Goal: Task Accomplishment & Management: Manage account settings

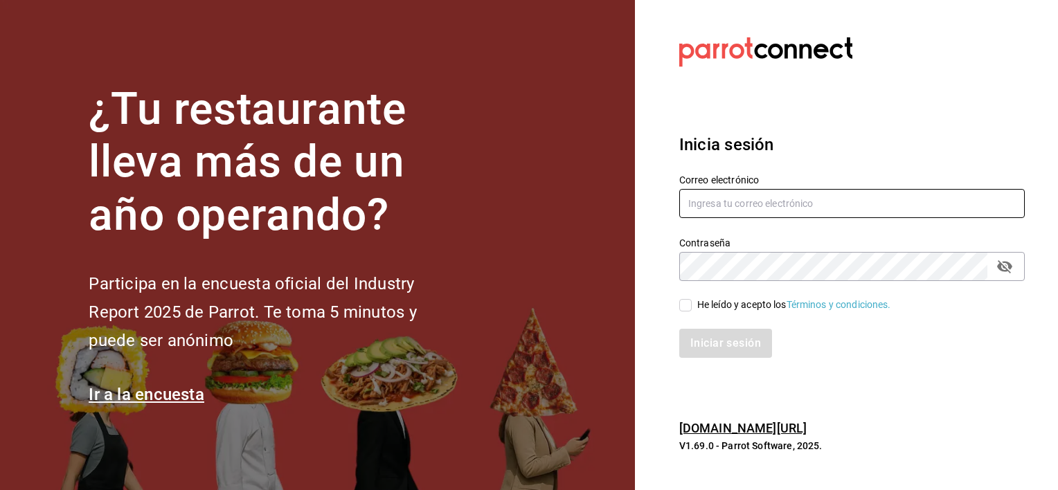
type input "[EMAIL_ADDRESS][DOMAIN_NAME]"
click at [684, 309] on input "He leído y acepto los Términos y condiciones." at bounding box center [685, 305] width 12 height 12
checkbox input "true"
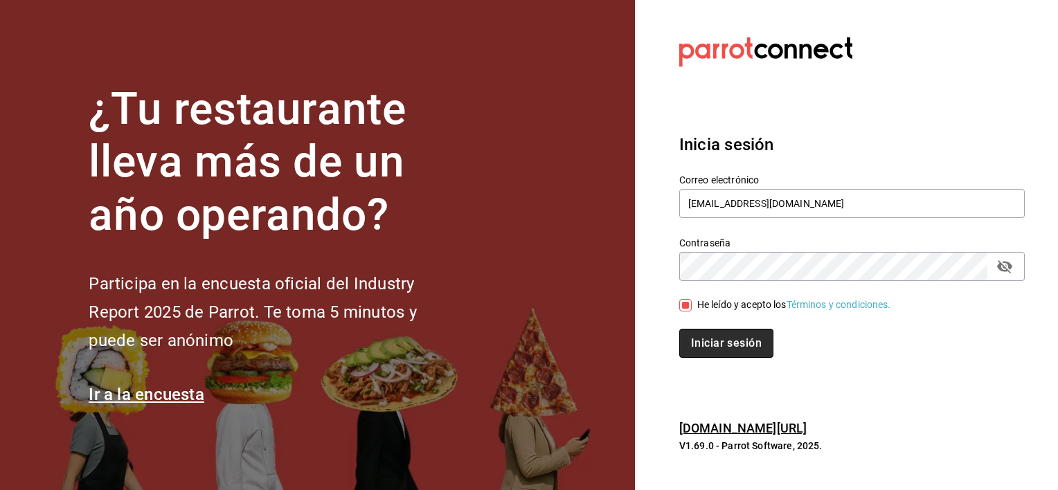
click at [704, 335] on button "Iniciar sesión" at bounding box center [726, 343] width 94 height 29
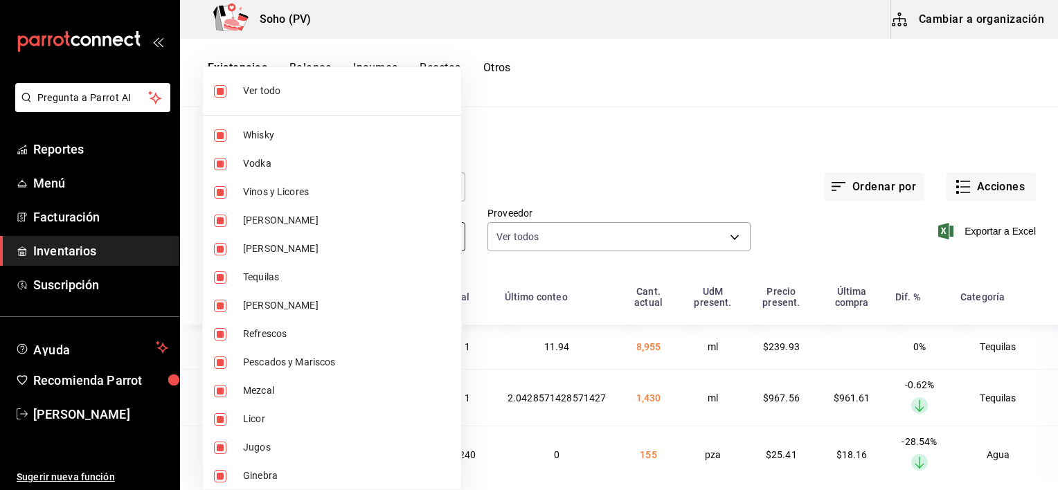
click at [443, 249] on body "Pregunta a Parrot AI Reportes Menú Facturación Inventarios Suscripción Ayuda Re…" at bounding box center [529, 240] width 1058 height 481
click at [277, 86] on span "Ver todo" at bounding box center [346, 91] width 207 height 15
checkbox input "false"
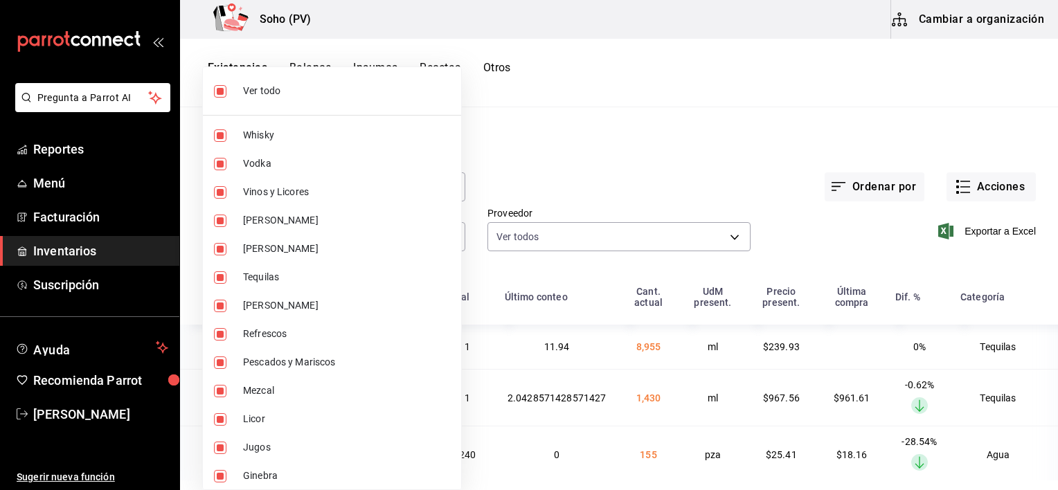
checkbox input "false"
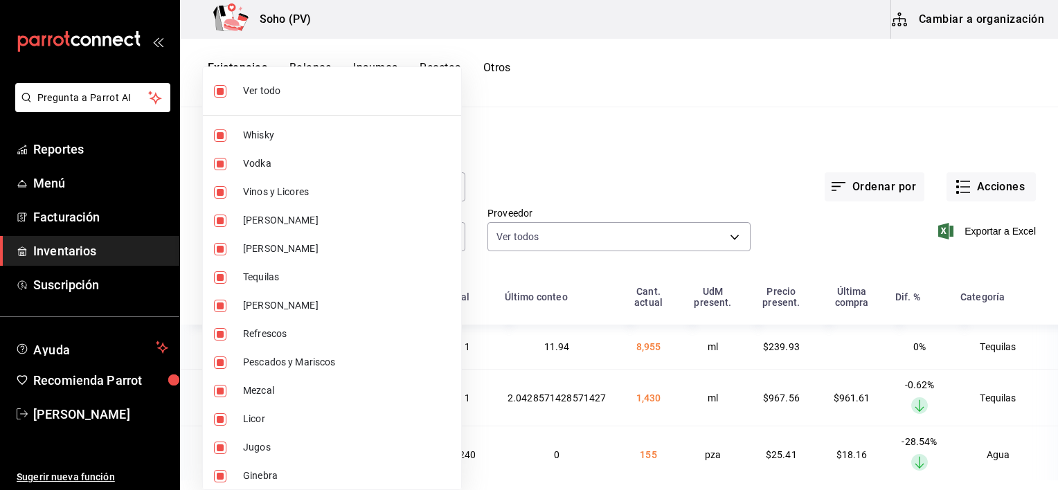
checkbox input "false"
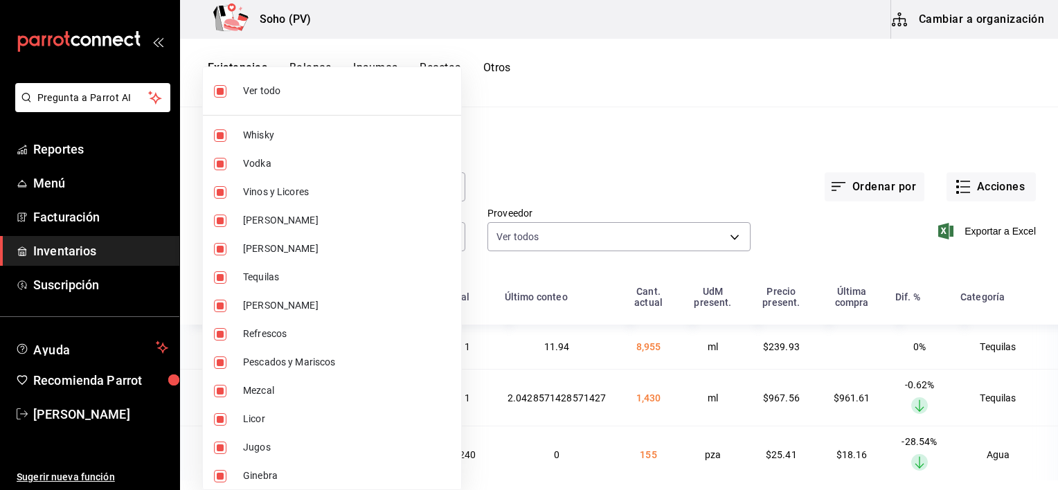
checkbox input "false"
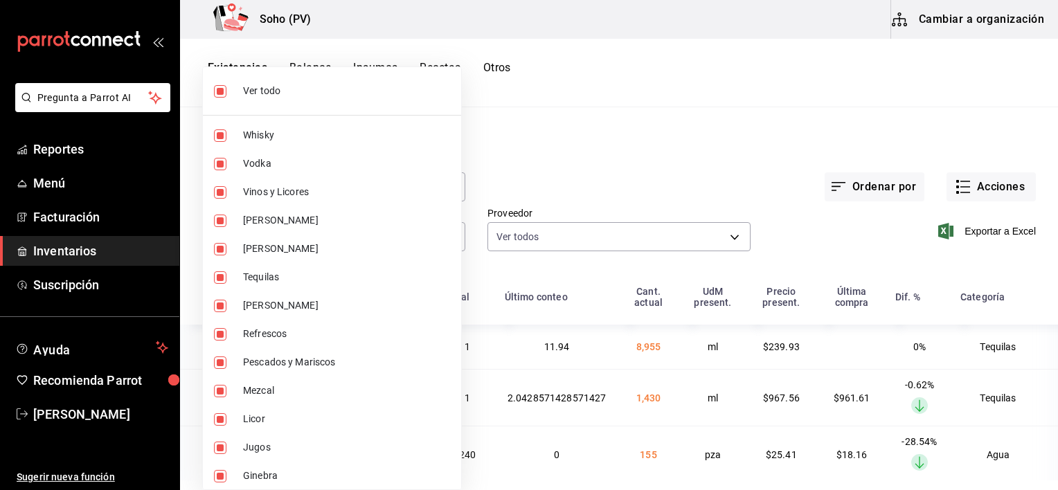
checkbox input "false"
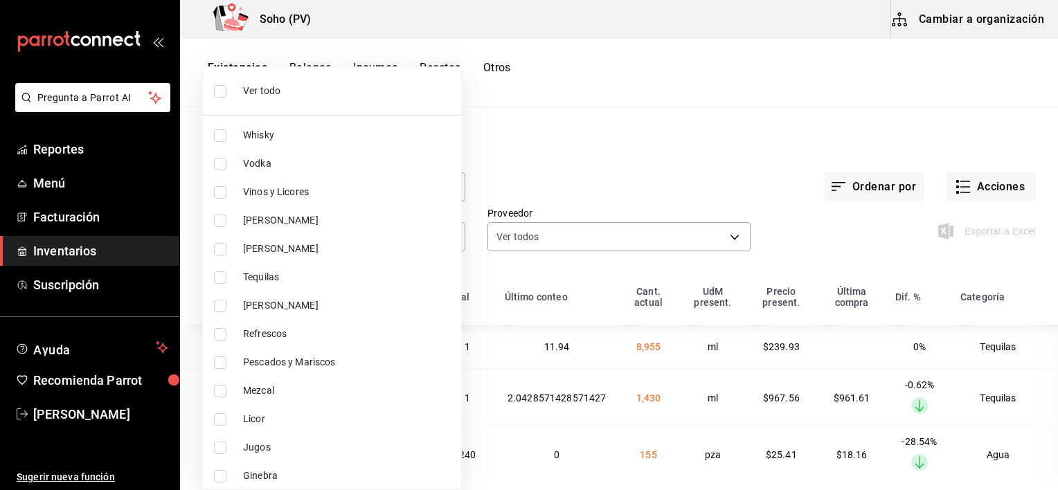
click at [278, 353] on li "Pescados y Mariscos" at bounding box center [332, 362] width 258 height 28
type input "d504ab49-17ad-4072-9b31-7e53b55b8890"
checkbox input "true"
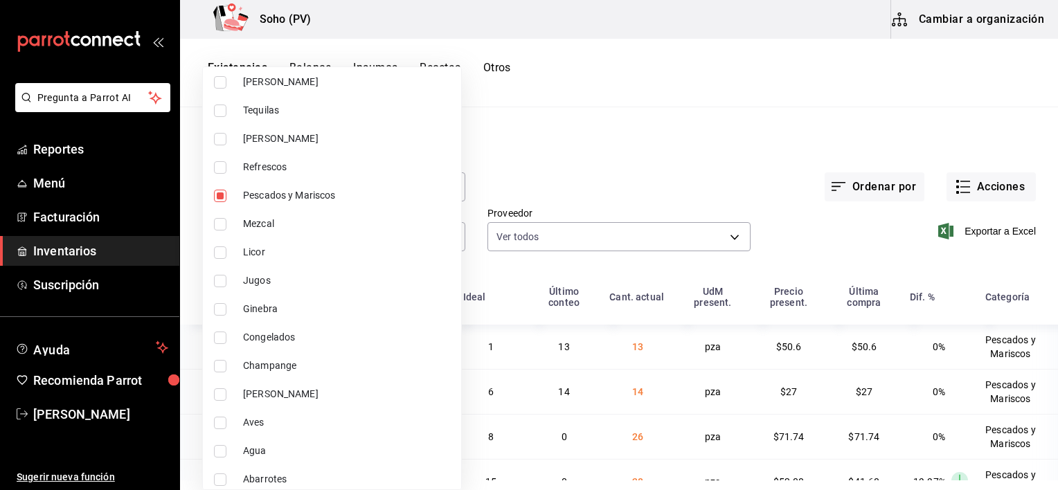
scroll to position [176, 0]
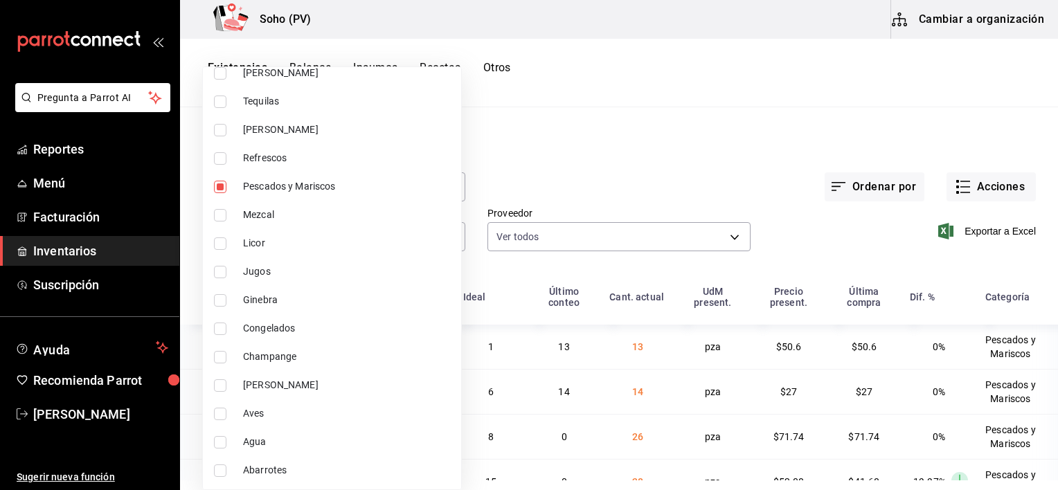
click at [292, 340] on li "Congelados" at bounding box center [332, 328] width 258 height 28
type input "d504ab49-17ad-4072-9b31-7e53b55b8890,493ff6d8-58df-449b-8bb9-456ec6f85400"
checkbox input "true"
click at [292, 380] on span "[PERSON_NAME]" at bounding box center [346, 385] width 207 height 15
type input "d504ab49-17ad-4072-9b31-7e53b55b8890,493ff6d8-58df-449b-8bb9-456ec6f85400,f4722…"
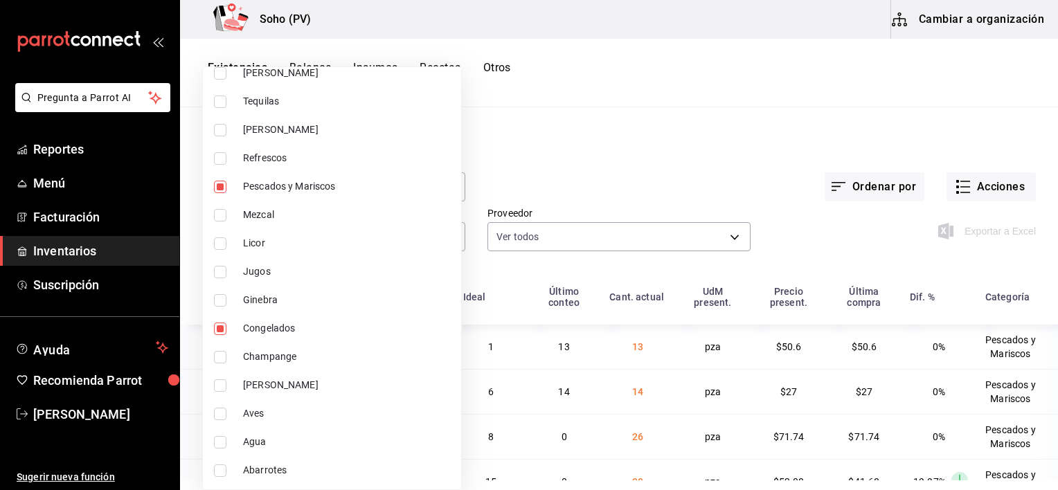
checkbox input "true"
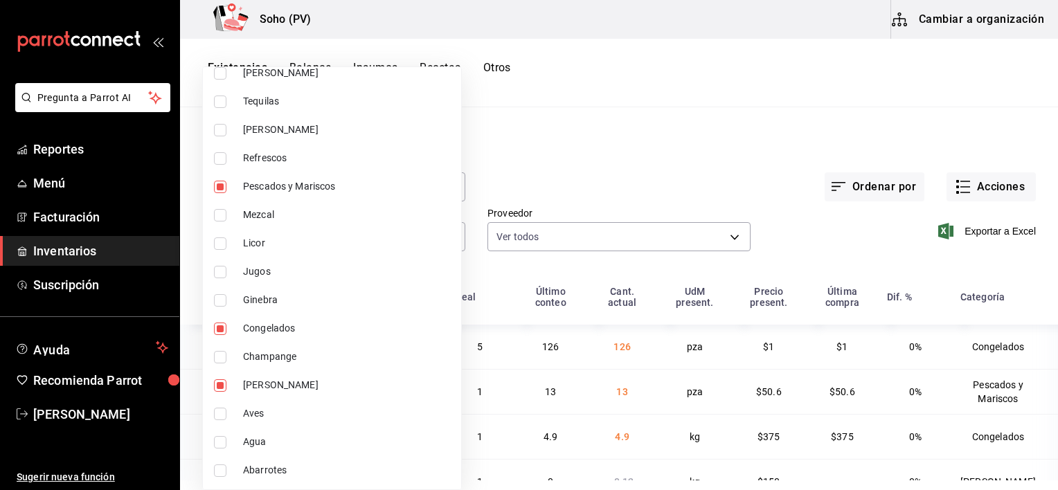
click at [276, 407] on span "Aves" at bounding box center [346, 414] width 207 height 15
type input "d504ab49-17ad-4072-9b31-7e53b55b8890,493ff6d8-58df-449b-8bb9-456ec6f85400,f4722…"
checkbox input "true"
click at [862, 262] on div at bounding box center [529, 245] width 1058 height 490
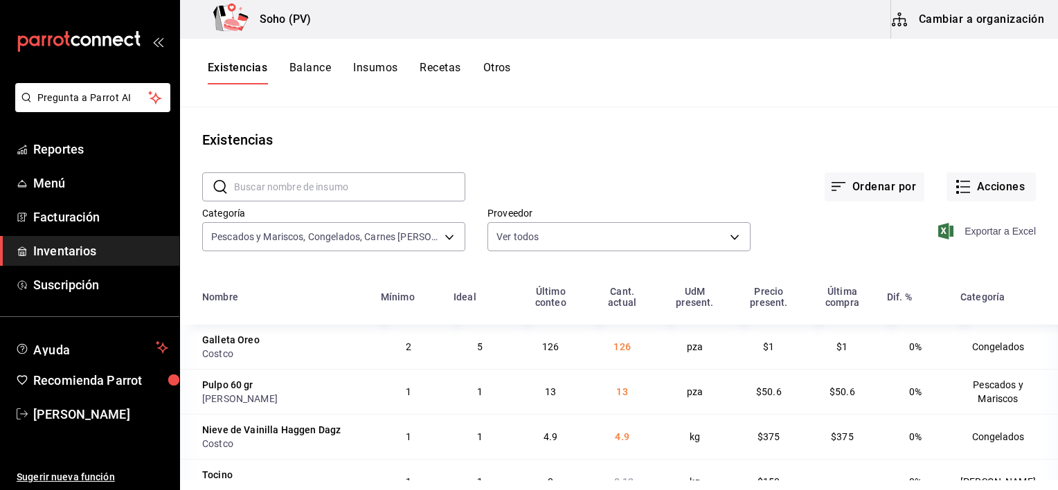
click at [979, 232] on span "Exportar a Excel" at bounding box center [988, 231] width 95 height 17
click at [970, 195] on button "Acciones" at bounding box center [991, 186] width 89 height 29
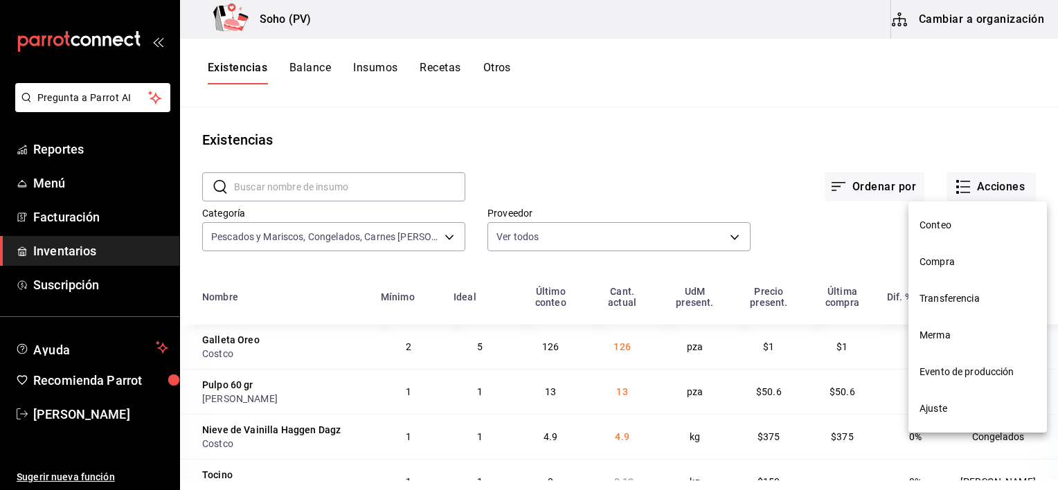
click at [943, 265] on span "Compra" at bounding box center [978, 262] width 116 height 15
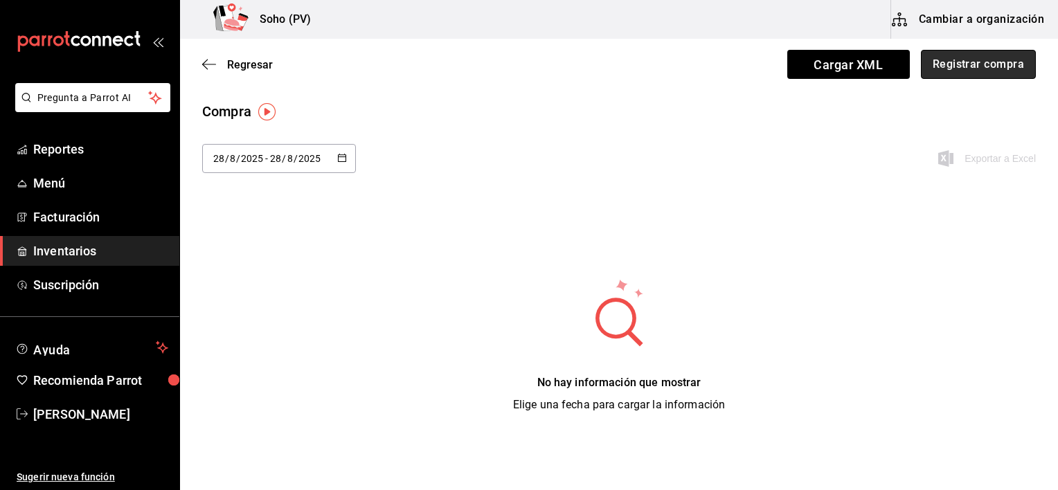
click at [1014, 72] on button "Registrar compra" at bounding box center [978, 64] width 115 height 29
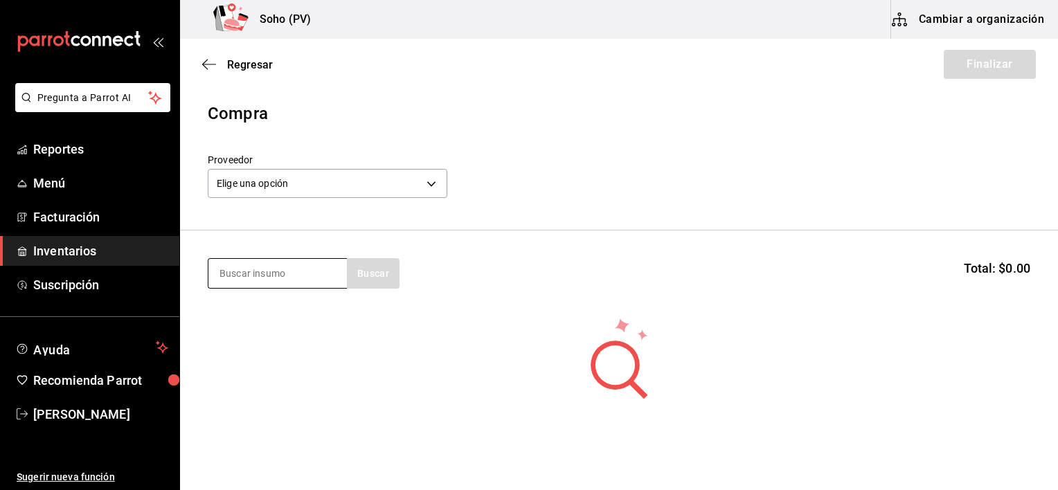
click at [290, 272] on input at bounding box center [277, 273] width 139 height 29
type input "bacard"
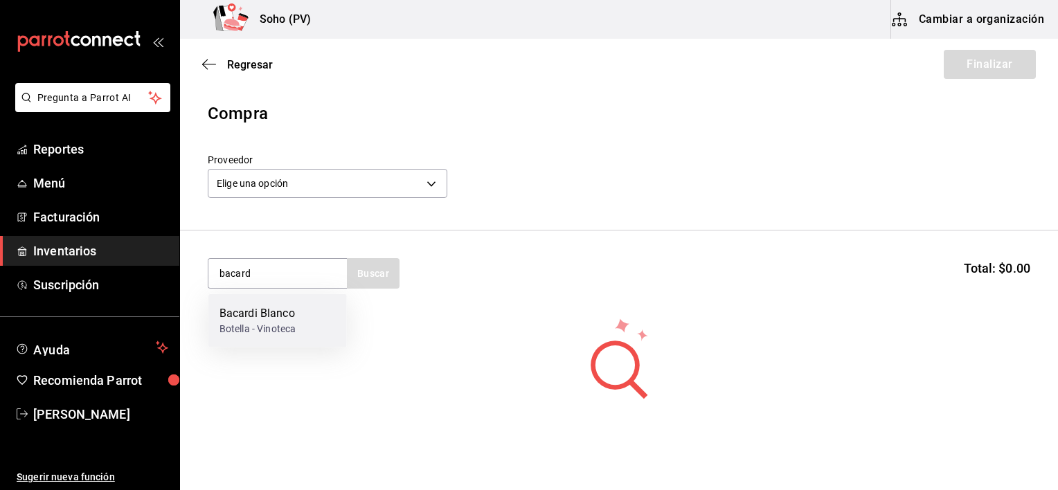
click at [269, 330] on div "Botella - Vinoteca" at bounding box center [258, 329] width 76 height 15
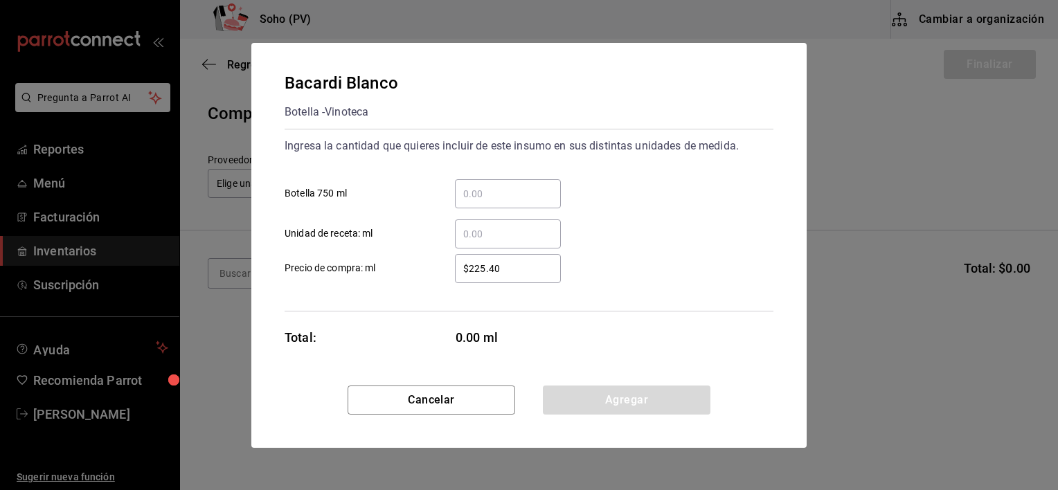
click at [496, 191] on input "​ Botella 750 ml" at bounding box center [508, 194] width 106 height 17
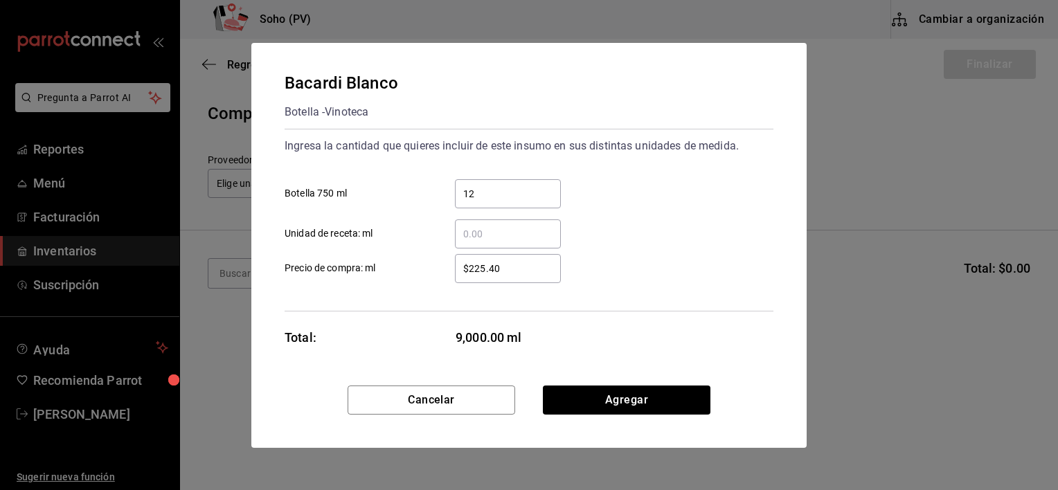
type input "12"
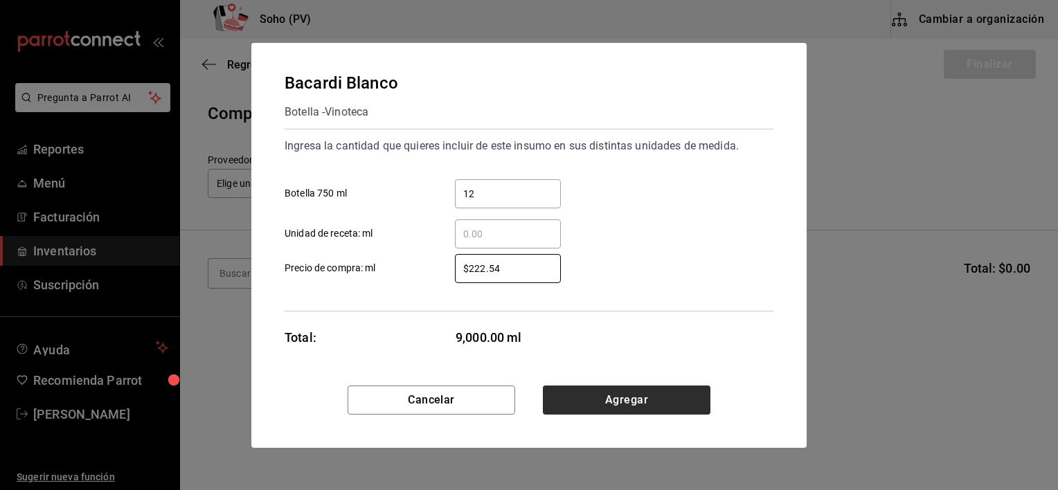
type input "$222.54"
click at [589, 405] on button "Agregar" at bounding box center [627, 400] width 168 height 29
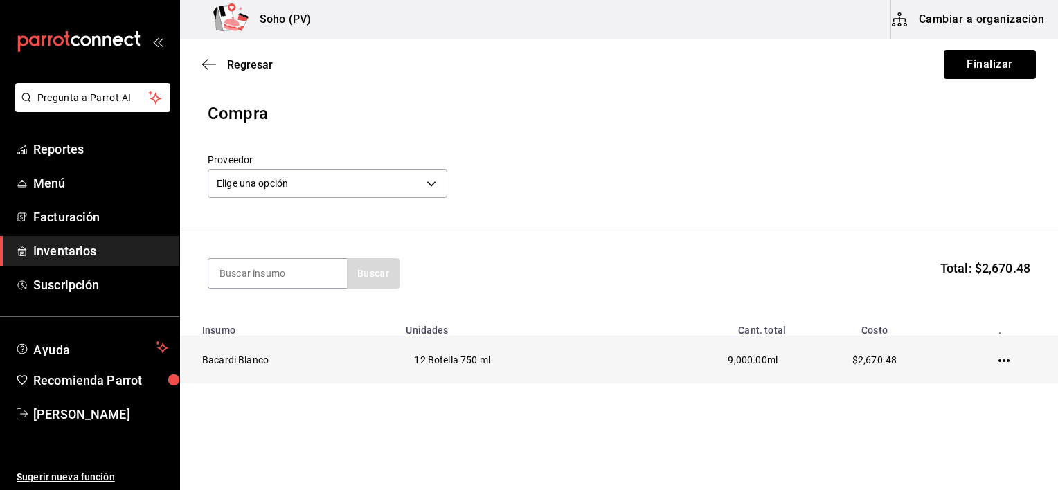
click at [999, 360] on icon "button" at bounding box center [1004, 360] width 11 height 3
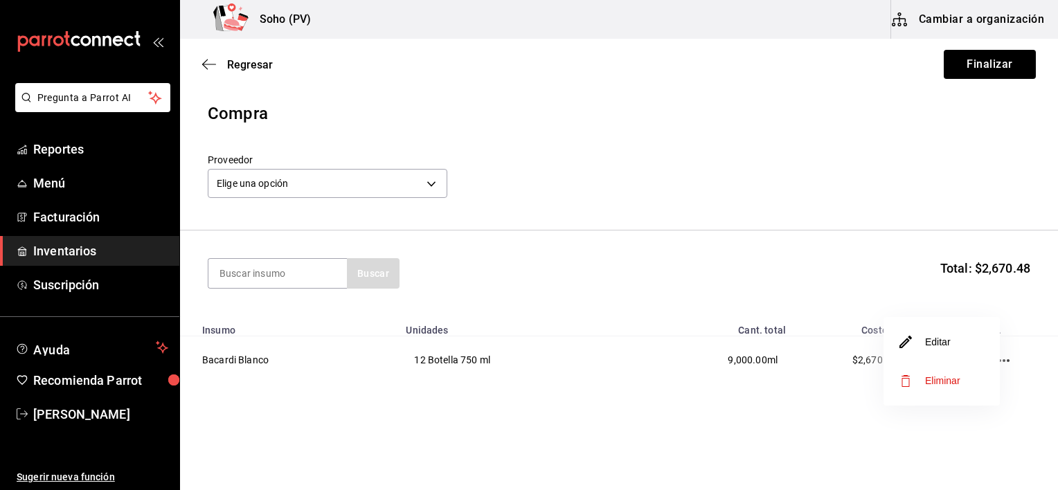
click at [969, 344] on li "Editar" at bounding box center [942, 342] width 116 height 39
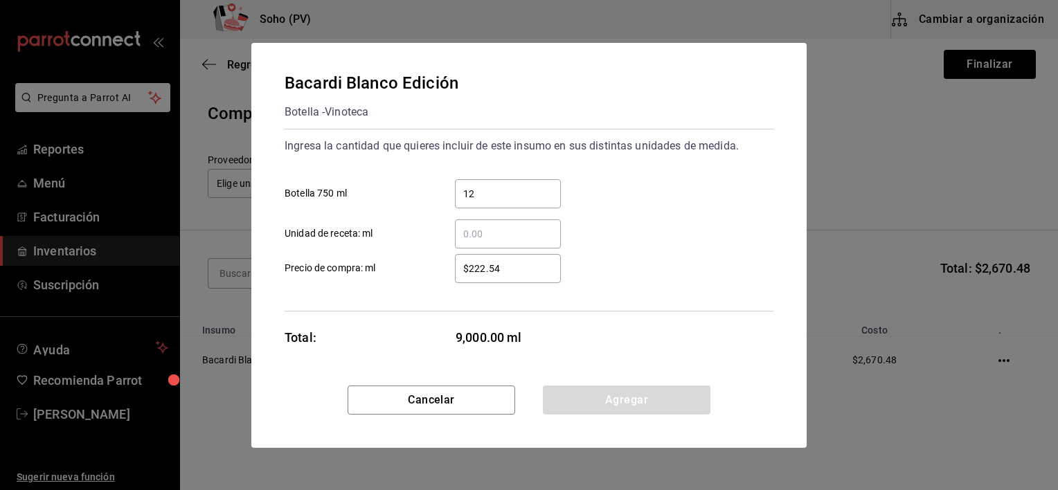
click at [507, 271] on input "$222.54" at bounding box center [508, 268] width 106 height 17
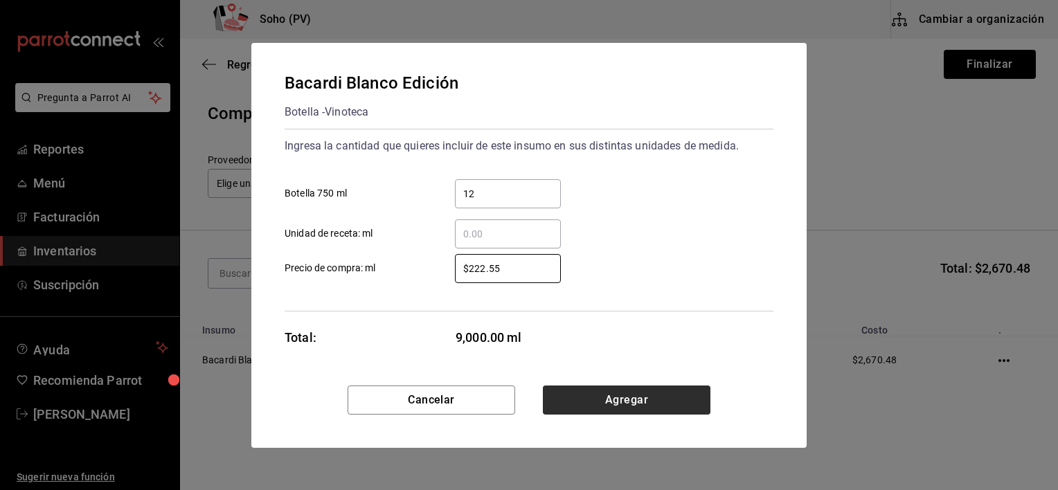
type input "$222.55"
click at [587, 407] on button "Agregar" at bounding box center [627, 400] width 168 height 29
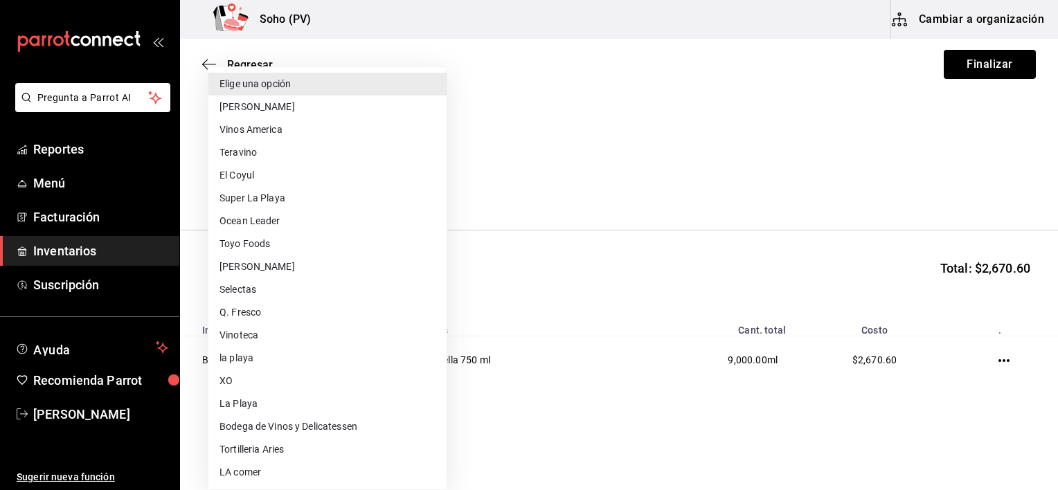
click at [418, 172] on body "Pregunta a Parrot AI Reportes Menú Facturación Inventarios Suscripción Ayuda Re…" at bounding box center [529, 206] width 1058 height 412
click at [304, 130] on li "Vinos America" at bounding box center [327, 129] width 238 height 23
type input "319042a7-1e81-442b-9dbe-3b60175dd6c1"
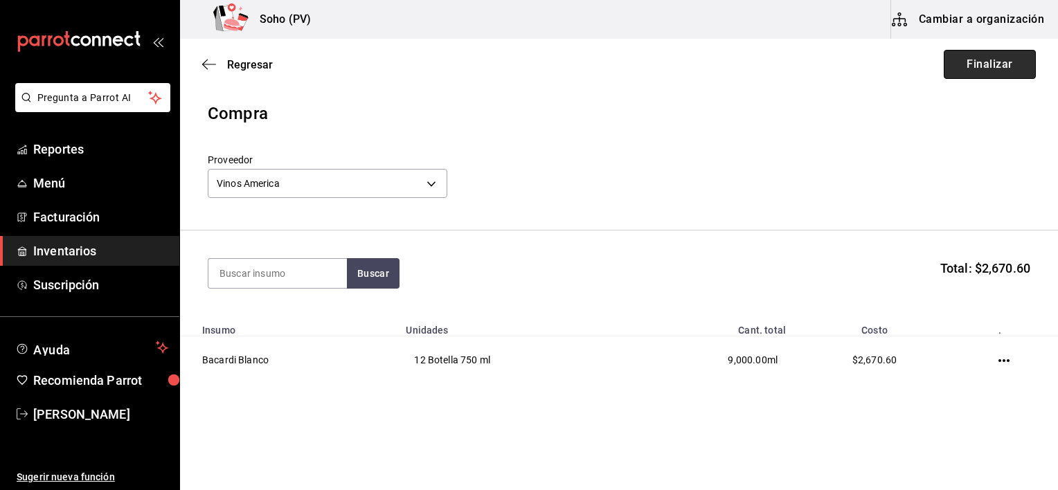
click at [970, 78] on button "Finalizar" at bounding box center [990, 64] width 92 height 29
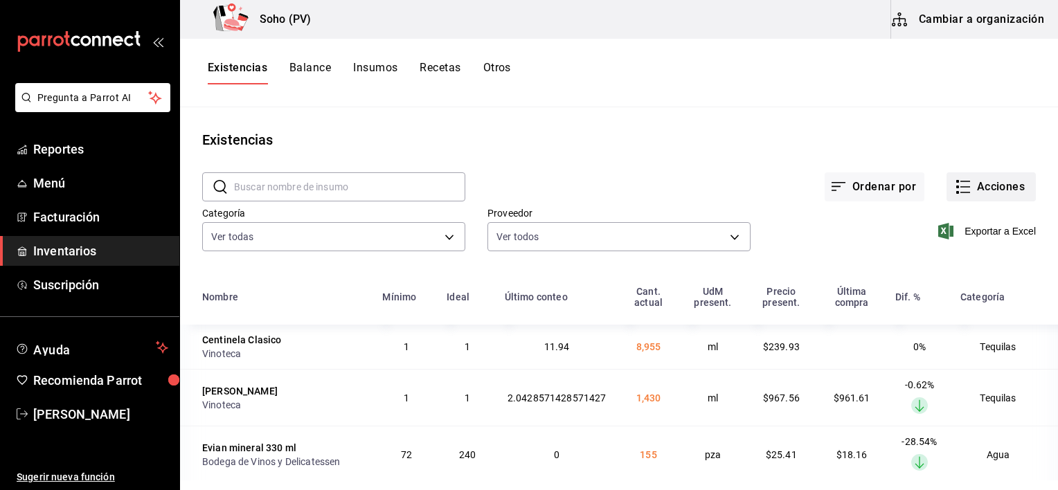
click at [972, 177] on button "Acciones" at bounding box center [991, 186] width 89 height 29
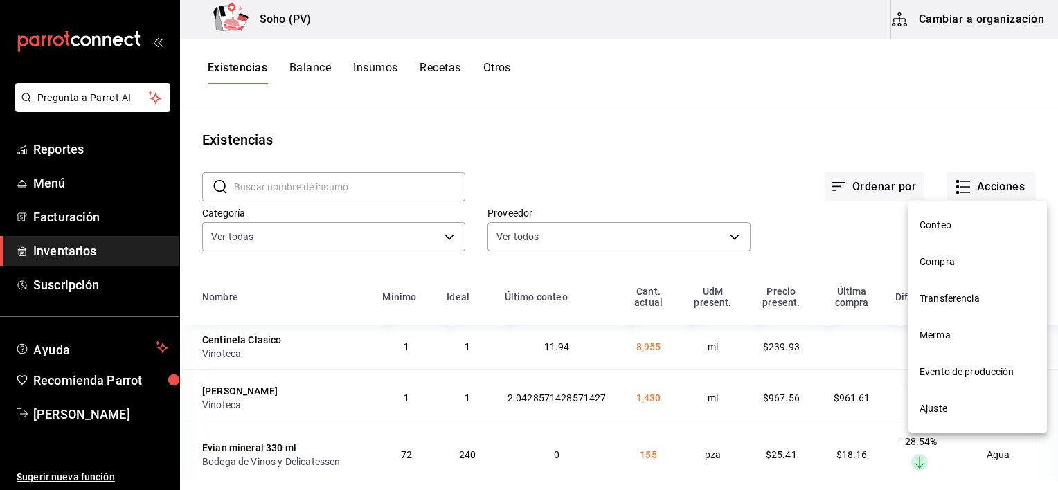
click at [950, 260] on span "Compra" at bounding box center [978, 262] width 116 height 15
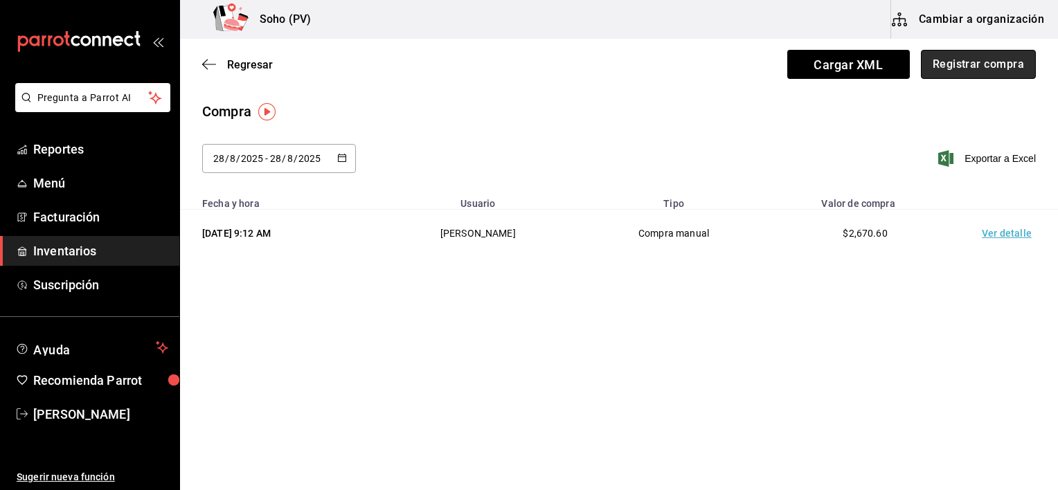
click at [970, 74] on button "Registrar compra" at bounding box center [978, 64] width 115 height 29
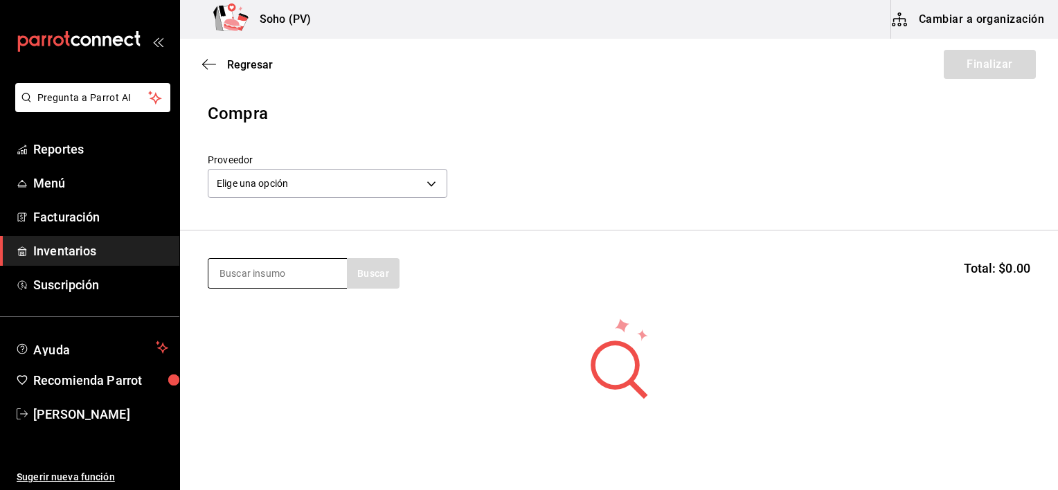
click at [258, 283] on input at bounding box center [277, 273] width 139 height 29
type input "pac"
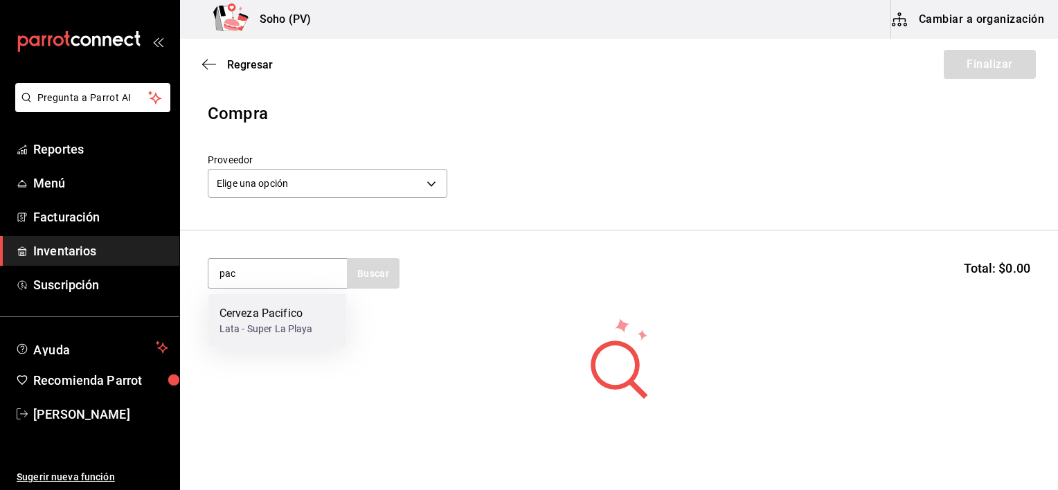
click at [298, 327] on div "Lata - Super La Playa" at bounding box center [267, 329] width 94 height 15
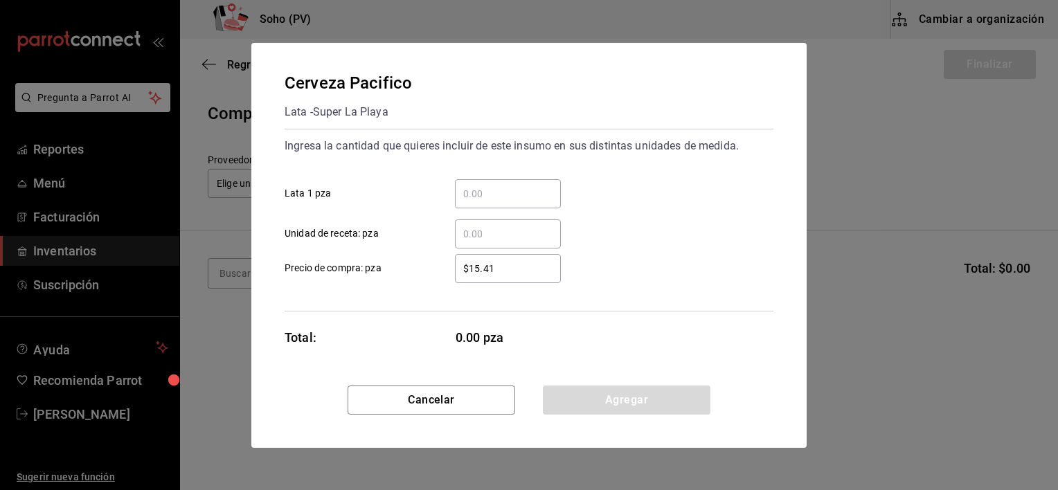
click at [478, 202] on div "​" at bounding box center [508, 193] width 106 height 29
click at [478, 202] on input "​ Lata 1 pza" at bounding box center [508, 194] width 106 height 17
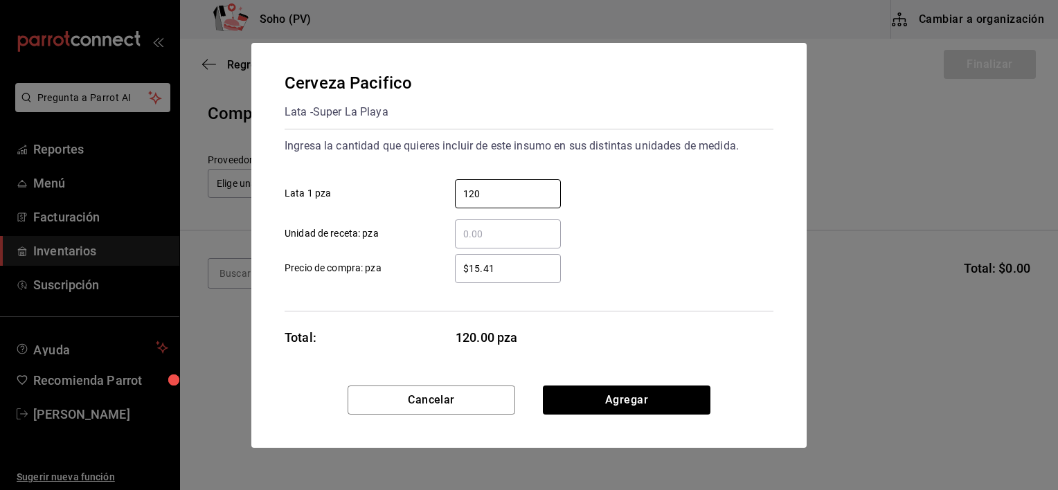
type input "120"
click at [514, 276] on input "$15.41" at bounding box center [508, 268] width 106 height 17
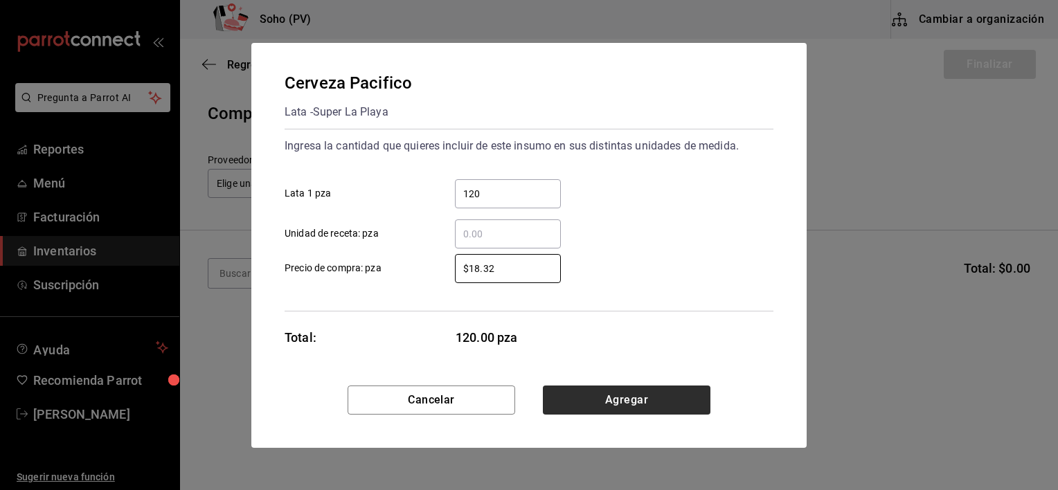
type input "$18.32"
click at [586, 386] on button "Agregar" at bounding box center [627, 400] width 168 height 29
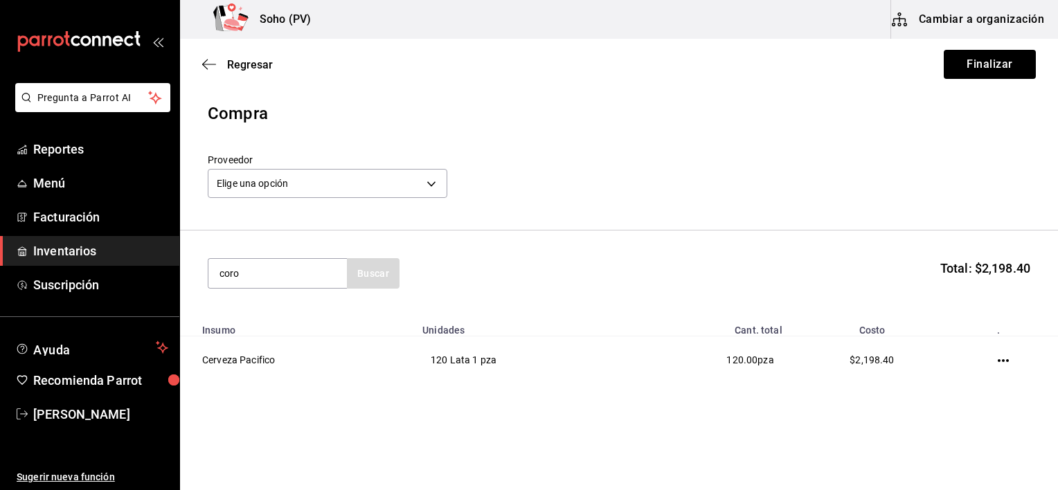
type input "coro"
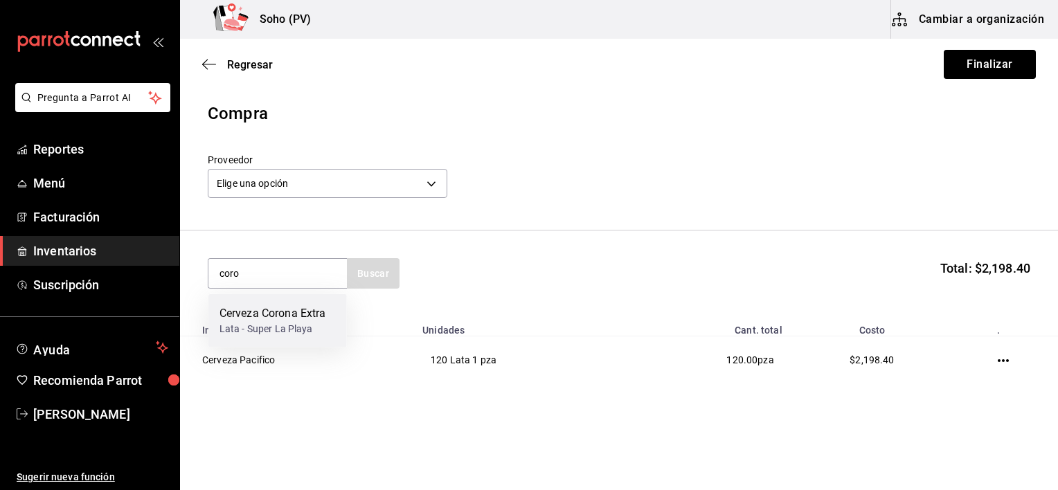
click at [312, 326] on div "Lata - Super La Playa" at bounding box center [273, 329] width 107 height 15
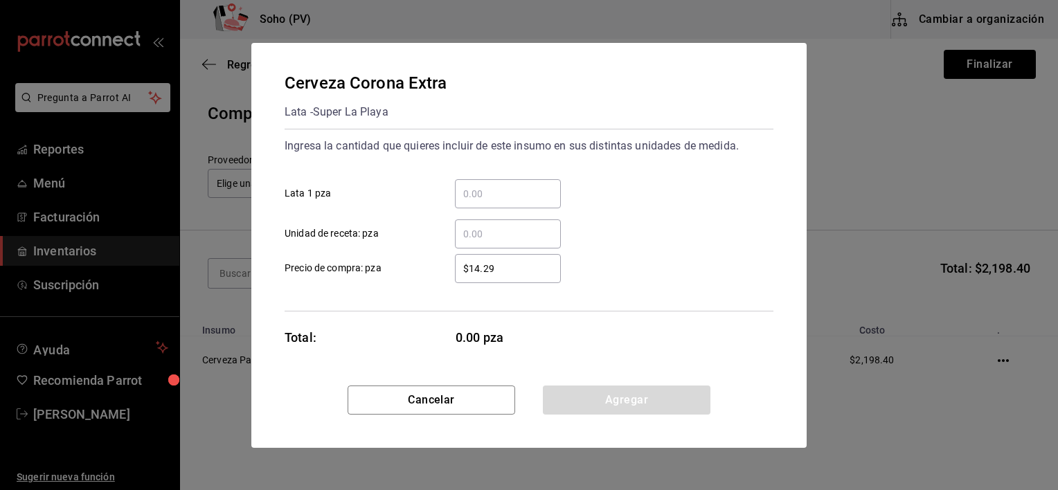
click at [481, 197] on input "​ Lata 1 pza" at bounding box center [508, 194] width 106 height 17
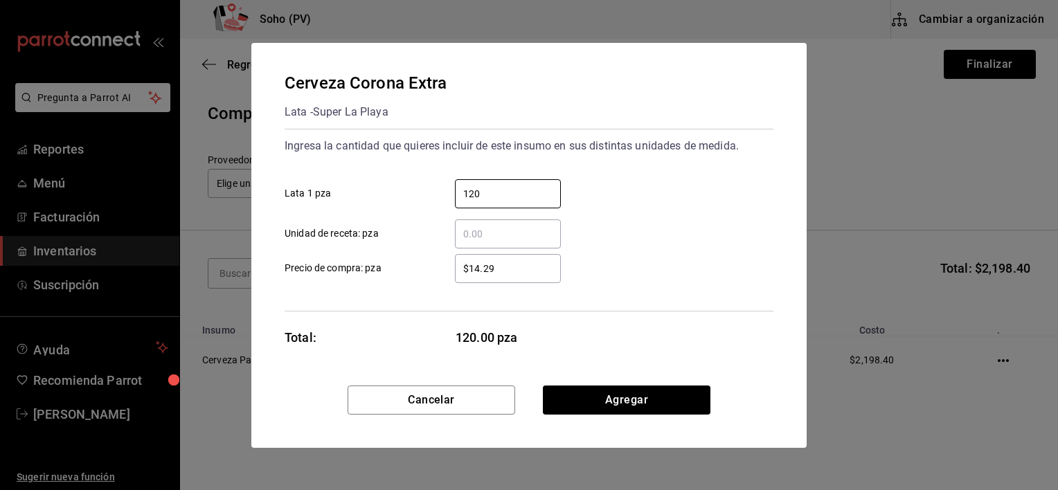
type input "120"
click at [496, 263] on input "$14.29" at bounding box center [508, 268] width 106 height 17
click at [490, 260] on input "$14.29" at bounding box center [508, 268] width 106 height 17
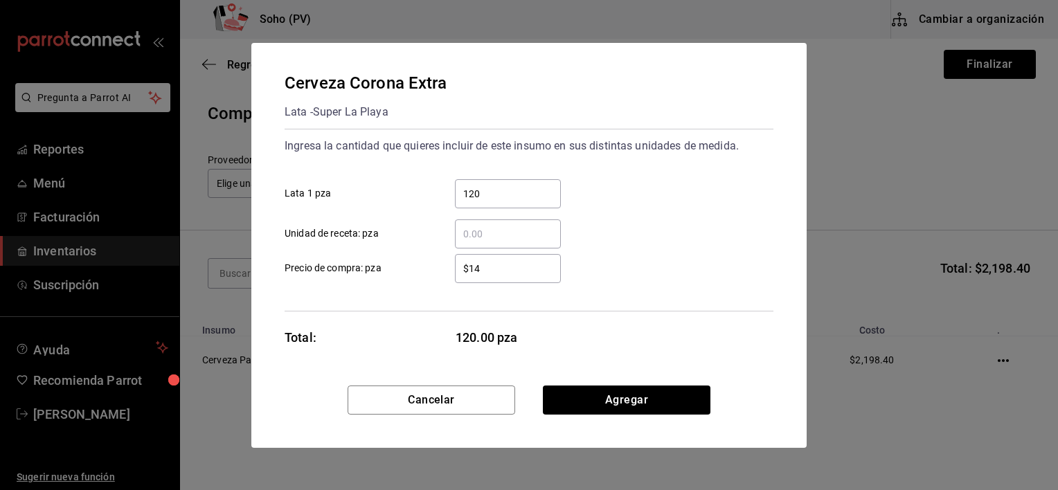
type input "$1"
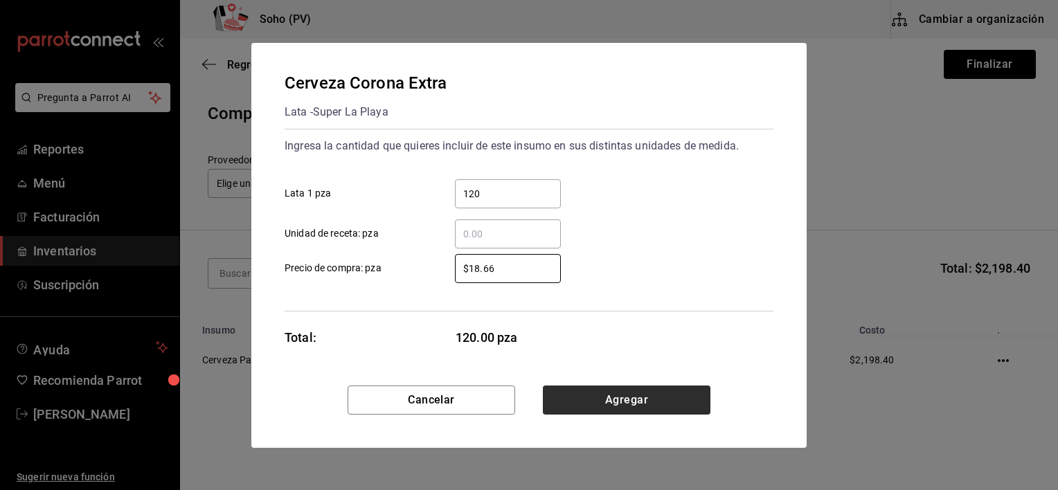
type input "$18.66"
click at [586, 395] on button "Agregar" at bounding box center [627, 400] width 168 height 29
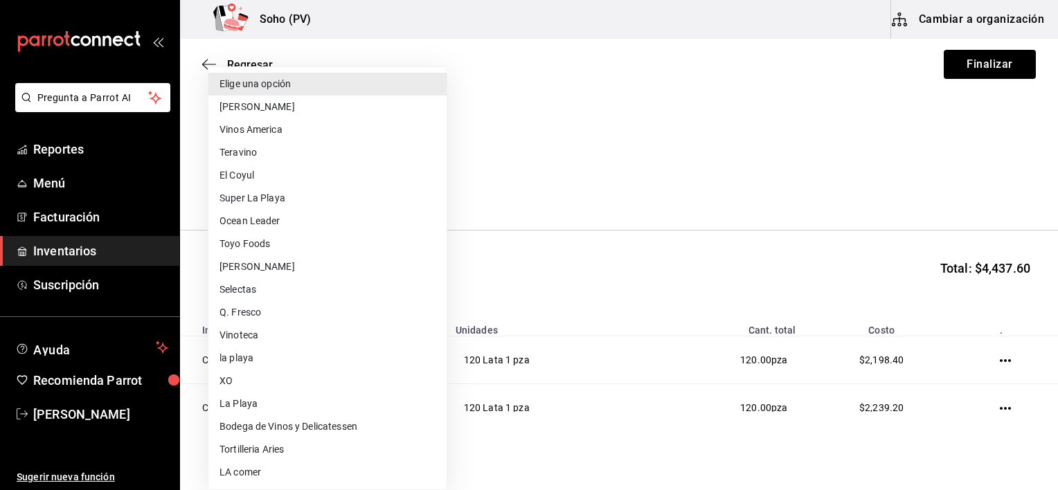
click at [416, 180] on body "Pregunta a Parrot AI Reportes Menú Facturación Inventarios Suscripción Ayuda Re…" at bounding box center [529, 206] width 1058 height 412
click at [260, 169] on li "El Coyul" at bounding box center [327, 175] width 238 height 23
type input "87406f0c-0331-4ae6-93ad-166bb522306f"
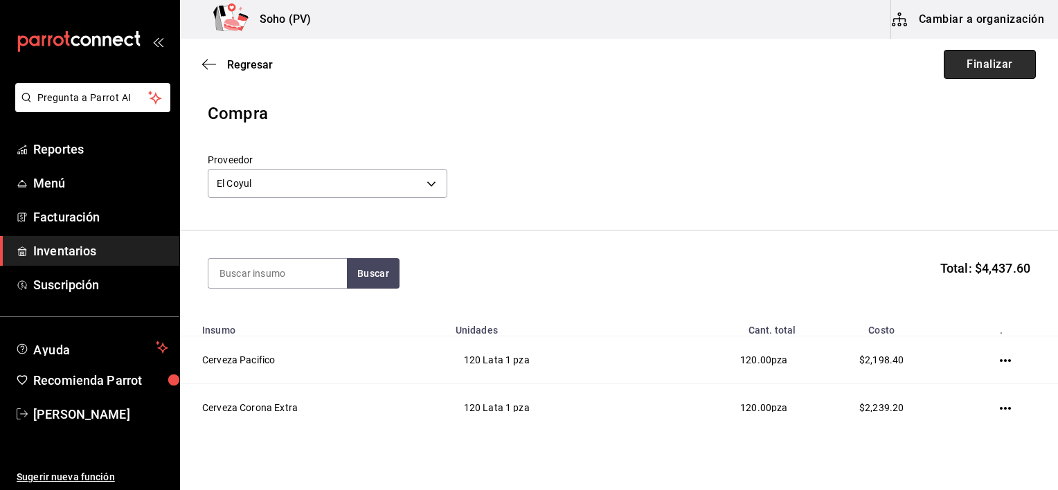
click at [973, 74] on button "Finalizar" at bounding box center [990, 64] width 92 height 29
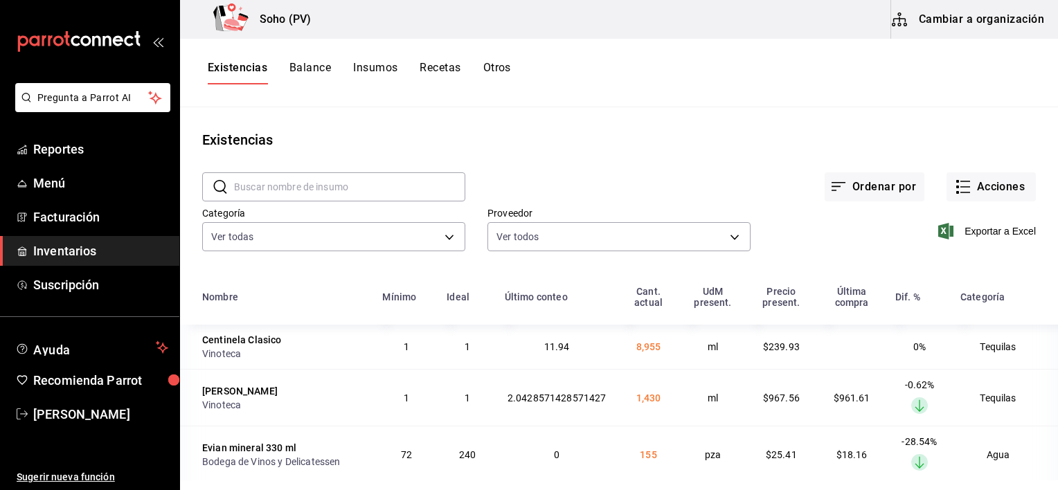
click at [958, 314] on th "Categoría" at bounding box center [1005, 301] width 106 height 47
click at [956, 196] on button "Acciones" at bounding box center [991, 186] width 89 height 29
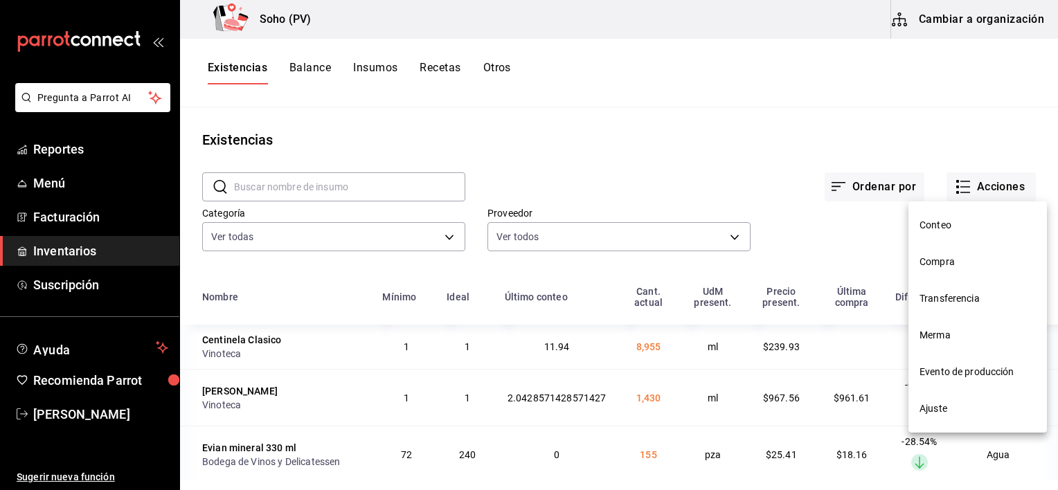
click at [924, 247] on li "Compra" at bounding box center [978, 262] width 139 height 37
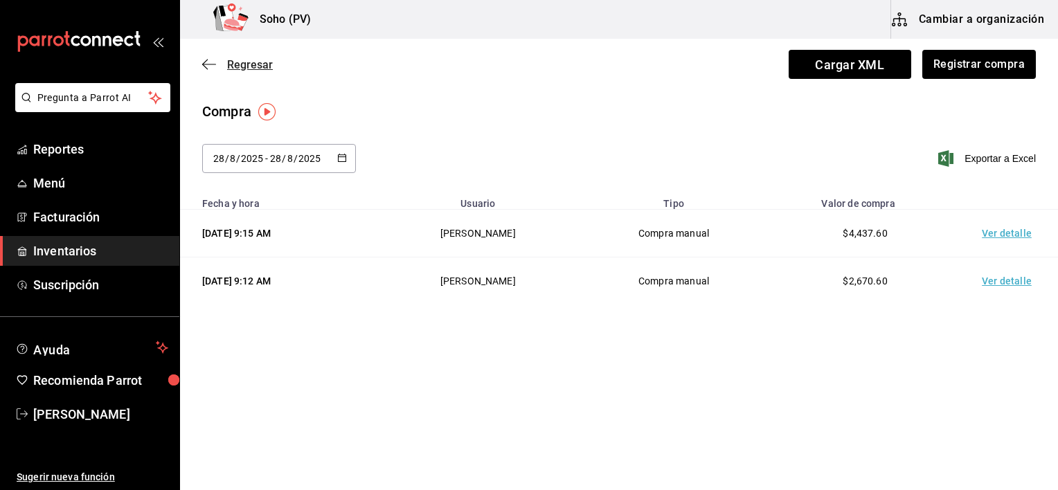
click at [254, 62] on span "Regresar" at bounding box center [250, 64] width 46 height 13
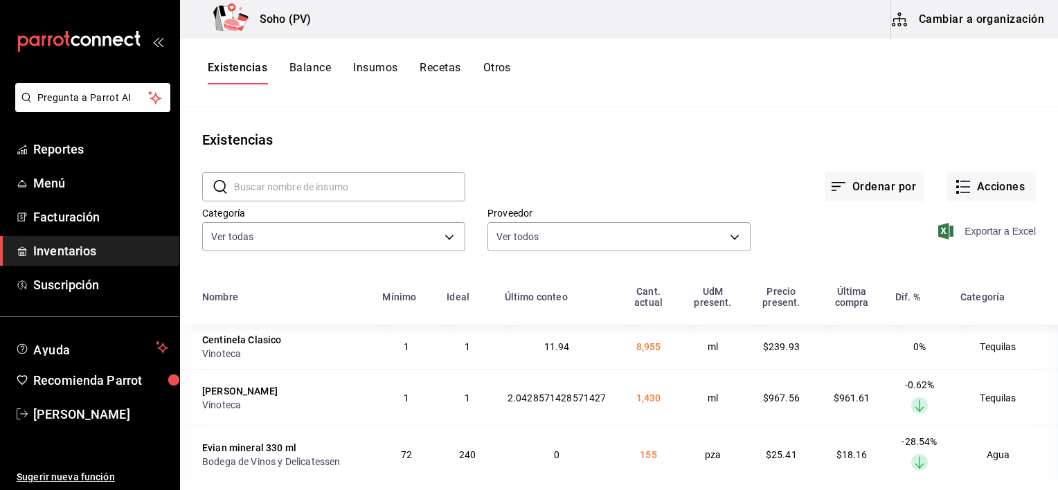
click at [944, 231] on span "Exportar a Excel" at bounding box center [988, 231] width 95 height 17
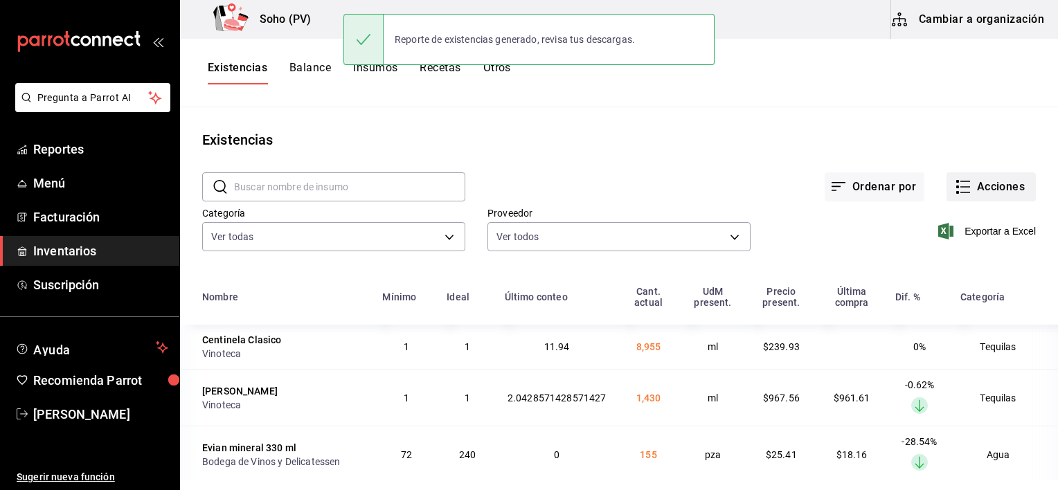
click at [975, 175] on button "Acciones" at bounding box center [991, 186] width 89 height 29
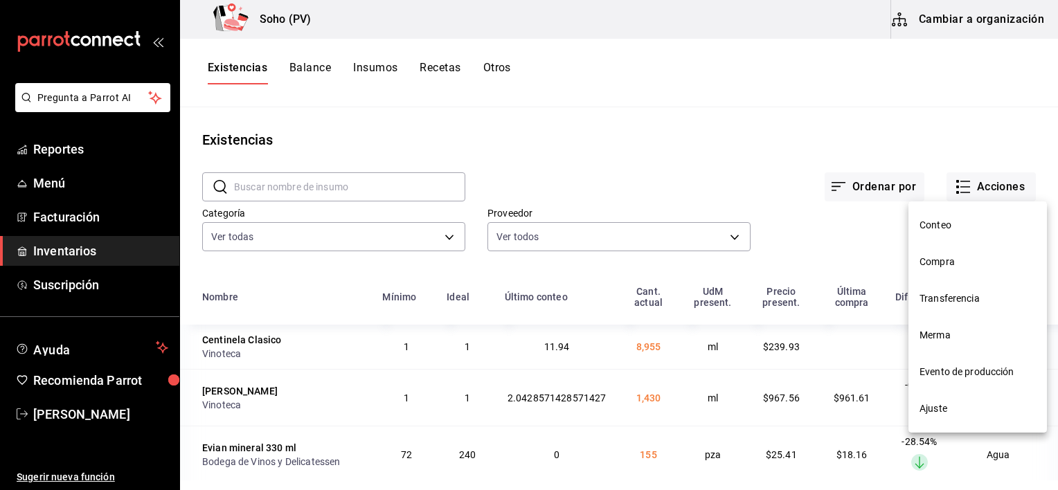
click at [940, 237] on li "Conteo" at bounding box center [978, 225] width 139 height 37
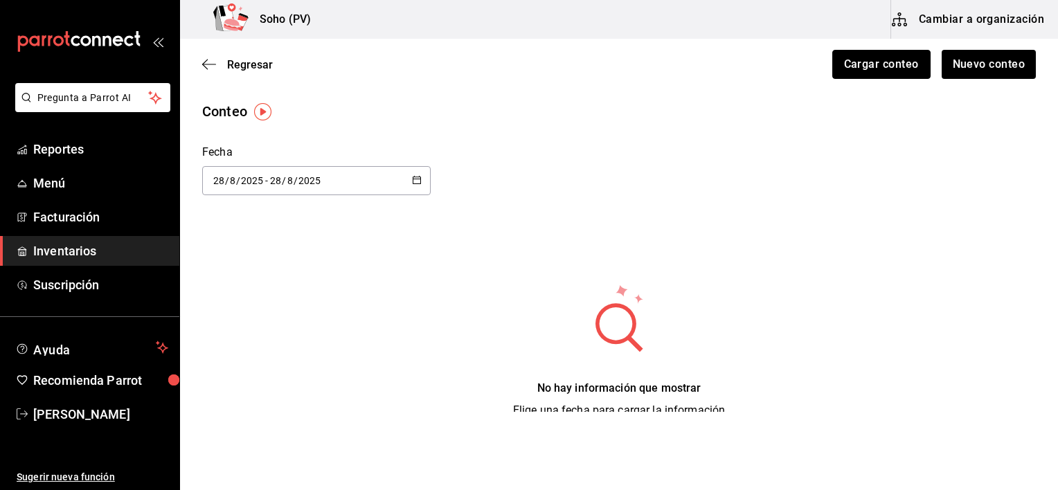
click at [896, 63] on button "Cargar conteo" at bounding box center [882, 64] width 98 height 29
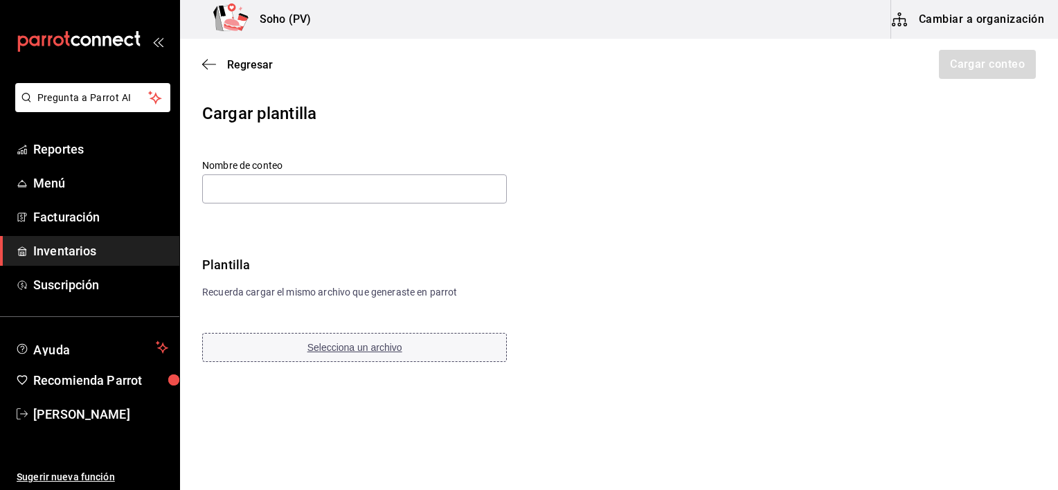
click at [366, 345] on span "Selecciona un archivo" at bounding box center [355, 347] width 95 height 11
click at [220, 177] on input "text" at bounding box center [354, 189] width 305 height 29
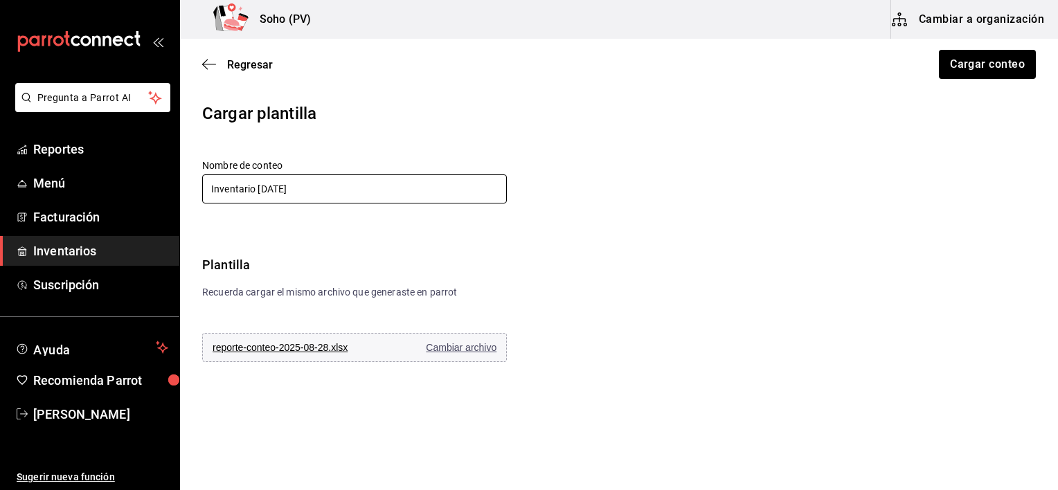
click at [285, 191] on input "Inventario [DATE]" at bounding box center [354, 189] width 305 height 29
type input "Inventario [DATE]"
click at [963, 67] on button "Cargar conteo" at bounding box center [987, 64] width 98 height 29
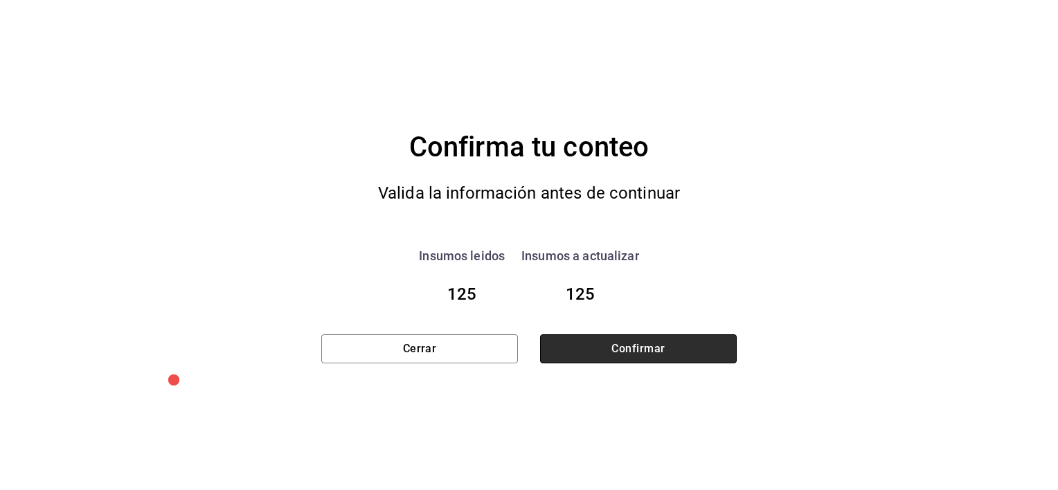
click at [628, 357] on button "Confirmar" at bounding box center [638, 349] width 197 height 29
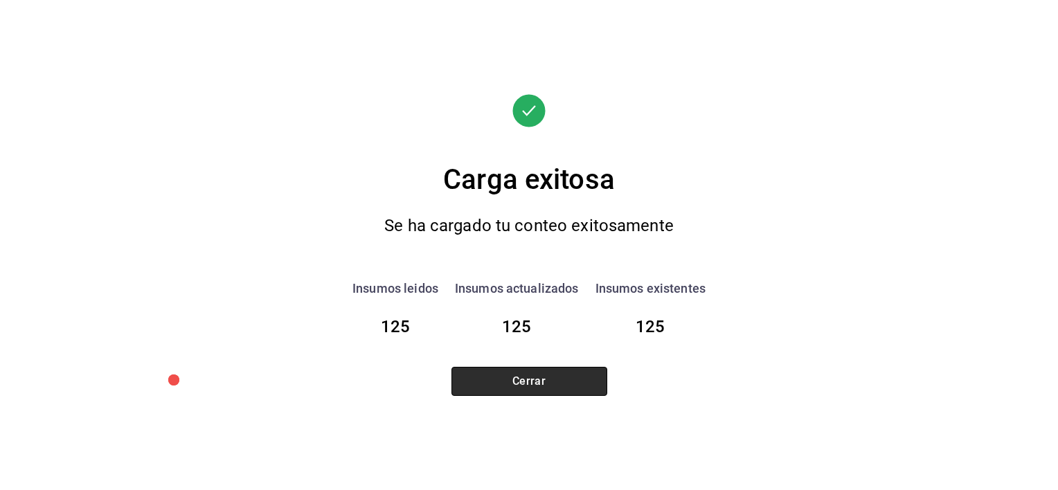
click at [593, 380] on button "Cerrar" at bounding box center [530, 381] width 156 height 29
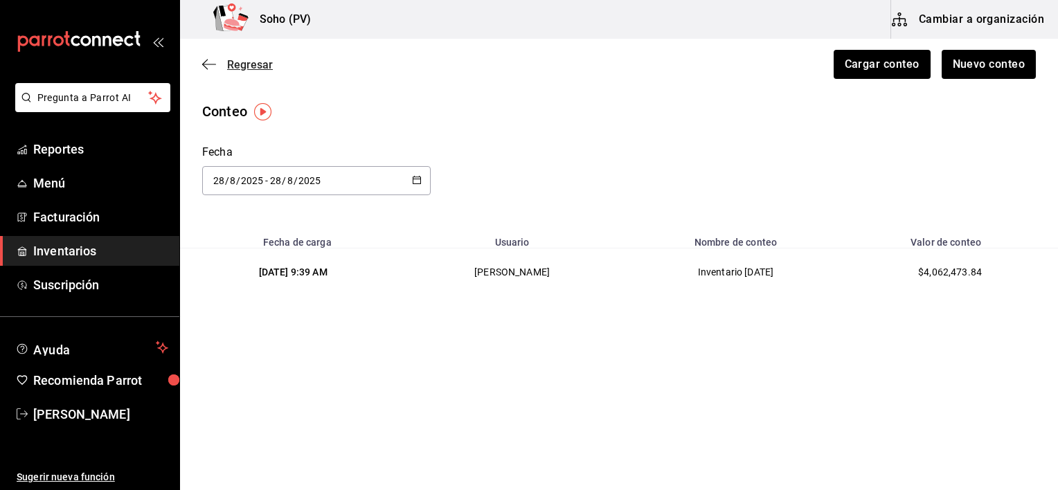
click at [249, 58] on span "Regresar" at bounding box center [250, 64] width 46 height 13
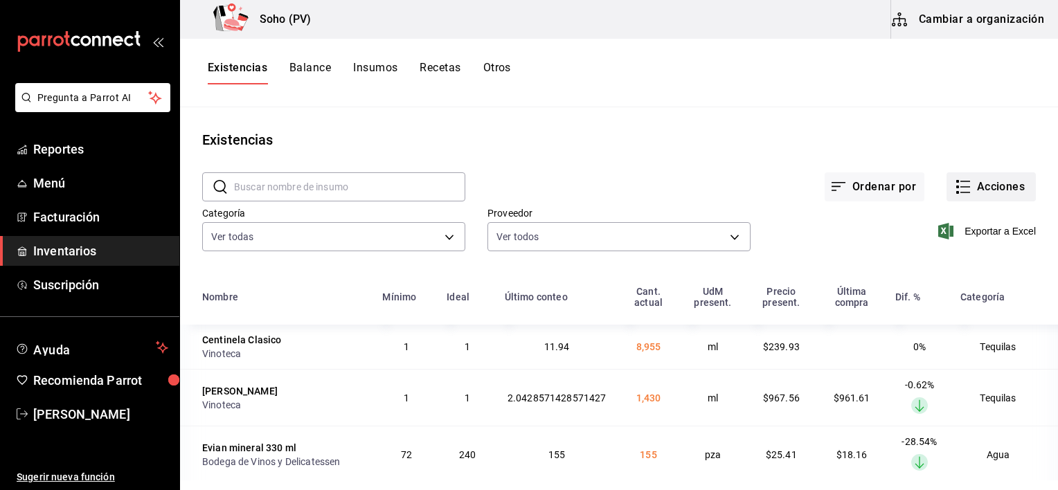
click at [967, 181] on button "Acciones" at bounding box center [991, 186] width 89 height 29
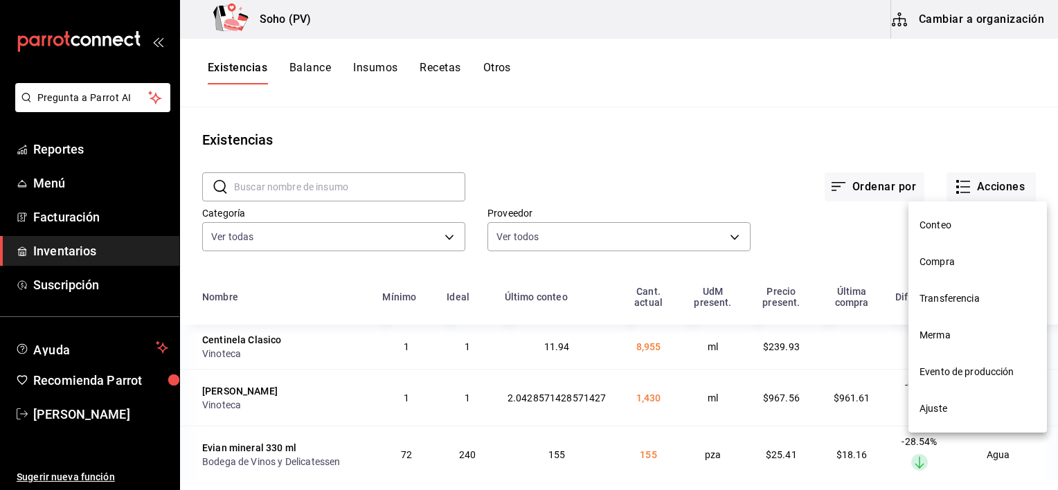
click at [317, 75] on div at bounding box center [529, 245] width 1058 height 490
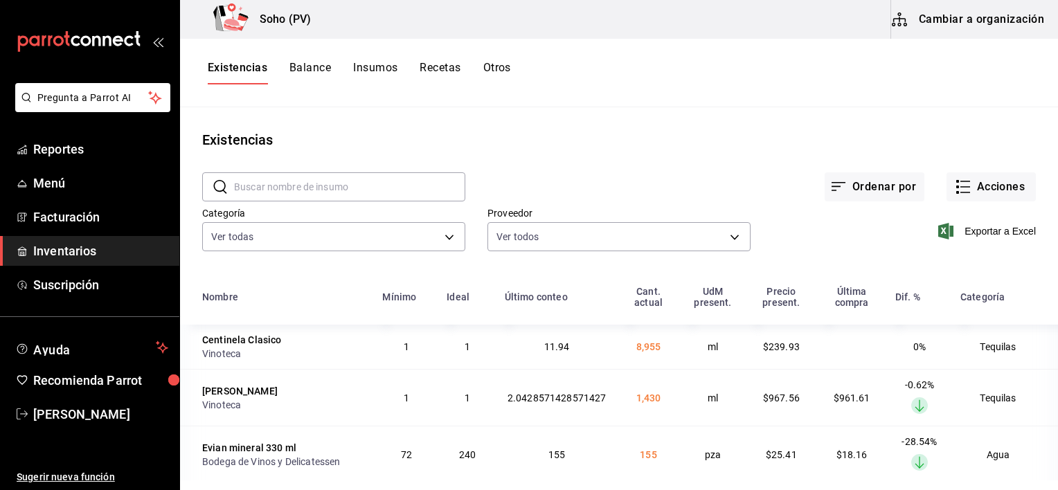
click at [305, 69] on button "Balance" at bounding box center [311, 73] width 42 height 24
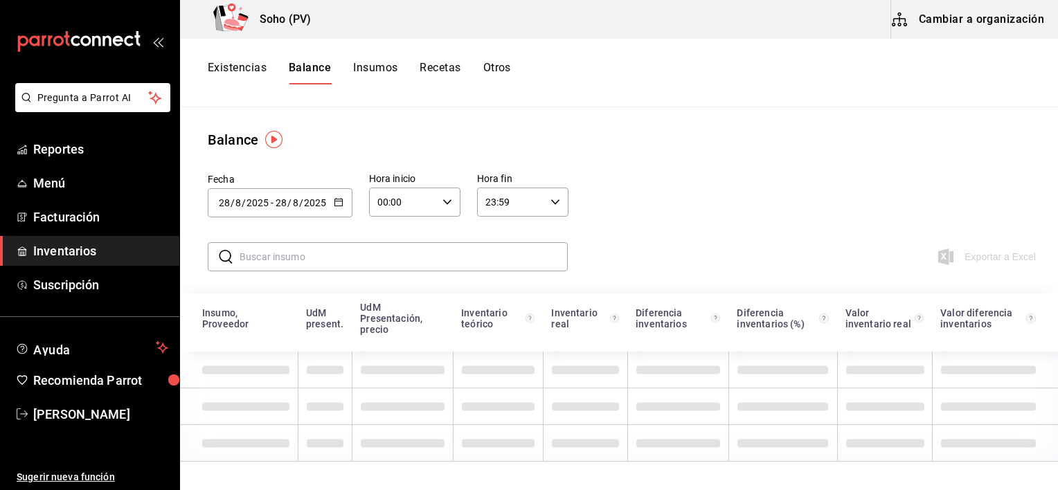
click at [326, 260] on input "text" at bounding box center [404, 257] width 328 height 28
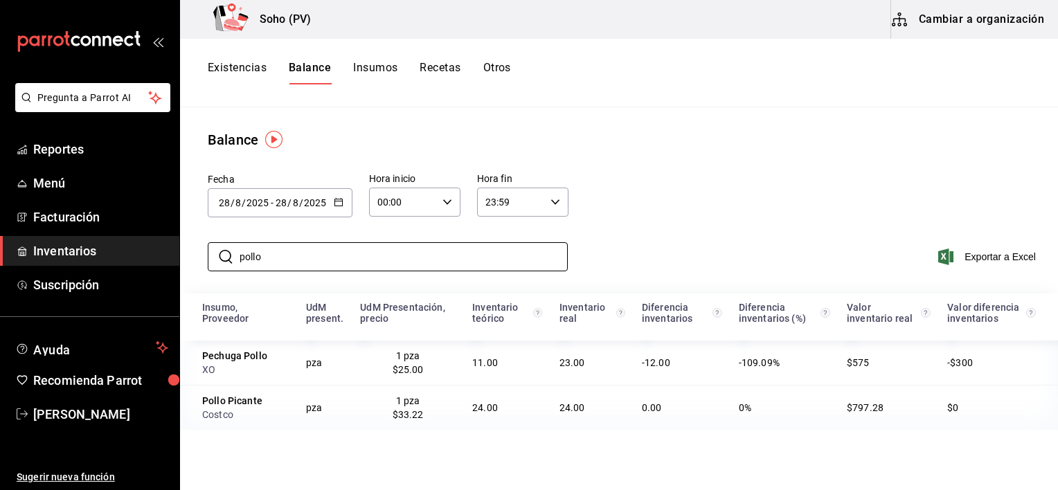
type input "pollo"
click at [695, 203] on div "Fecha [DATE] [DATE] - [DATE] [DATE] Hora inicio 00:00 Hora inicio Hora fin 23:5…" at bounding box center [619, 193] width 878 height 87
click at [104, 402] on link "[PERSON_NAME]" at bounding box center [89, 415] width 179 height 30
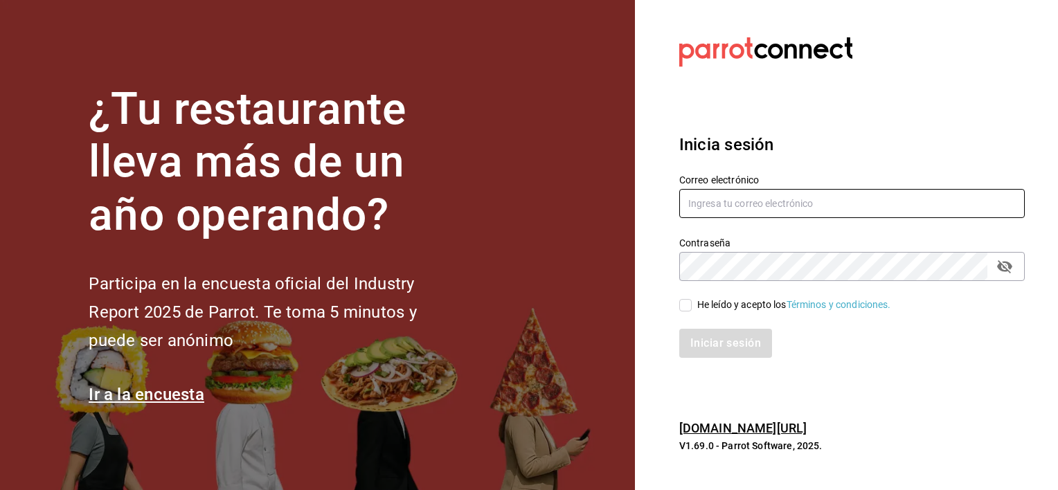
type input "[EMAIL_ADDRESS][DOMAIN_NAME]"
